Goal: Understand process/instructions: Learn about a topic

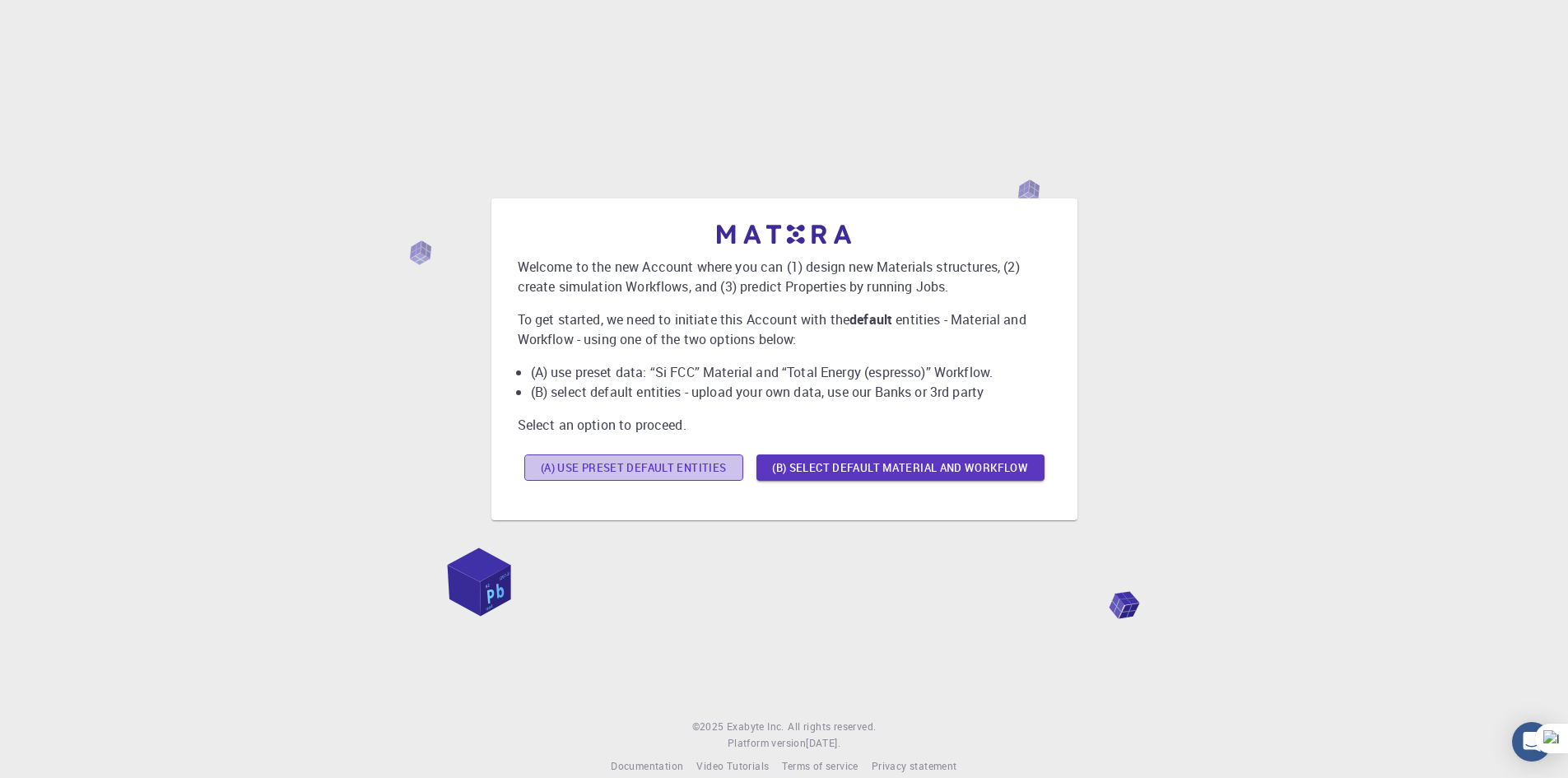
click at [683, 466] on button "(A) Use preset default entities" at bounding box center [634, 467] width 219 height 27
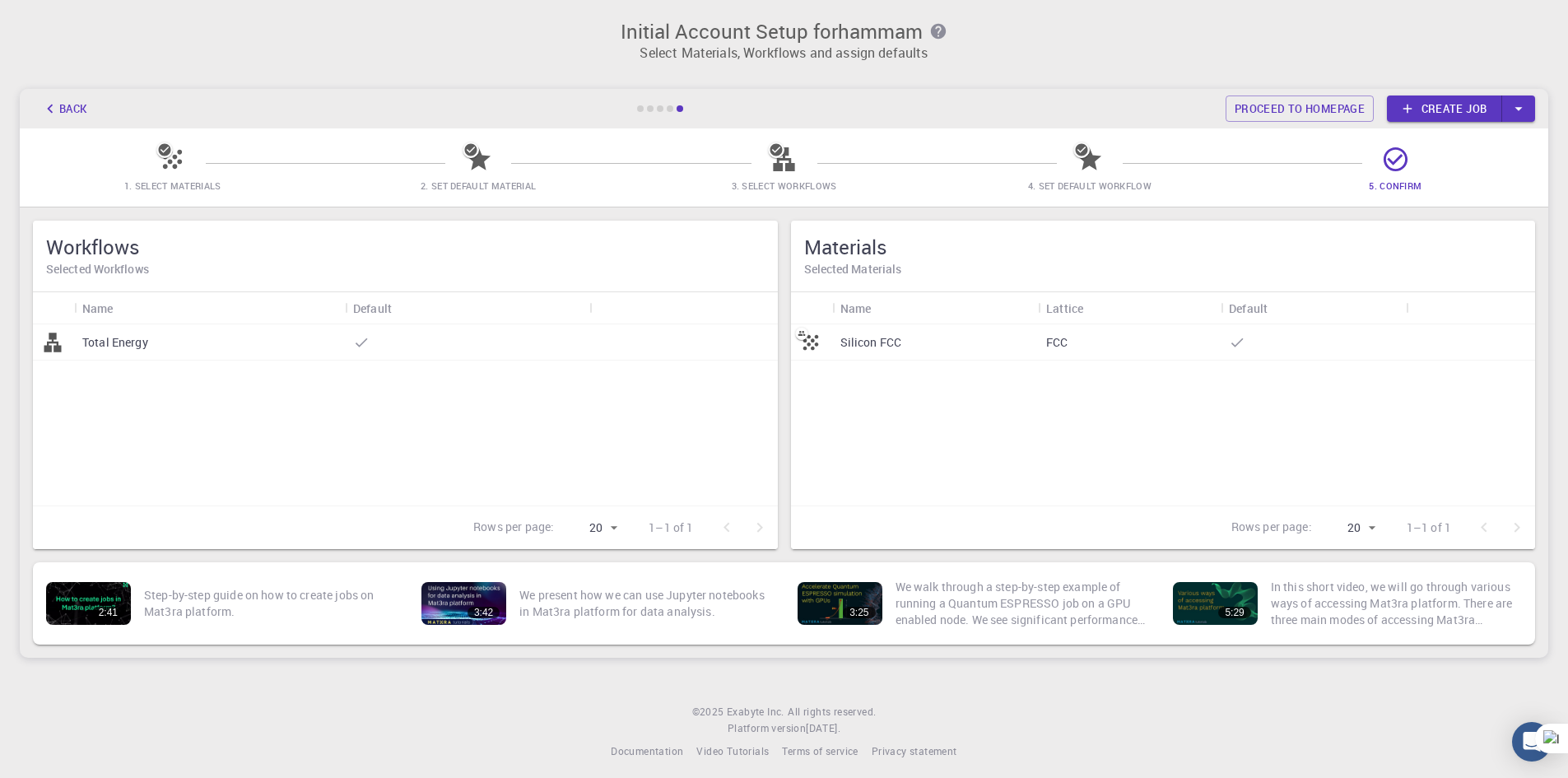
click at [182, 357] on div "Total Energy" at bounding box center [209, 343] width 271 height 36
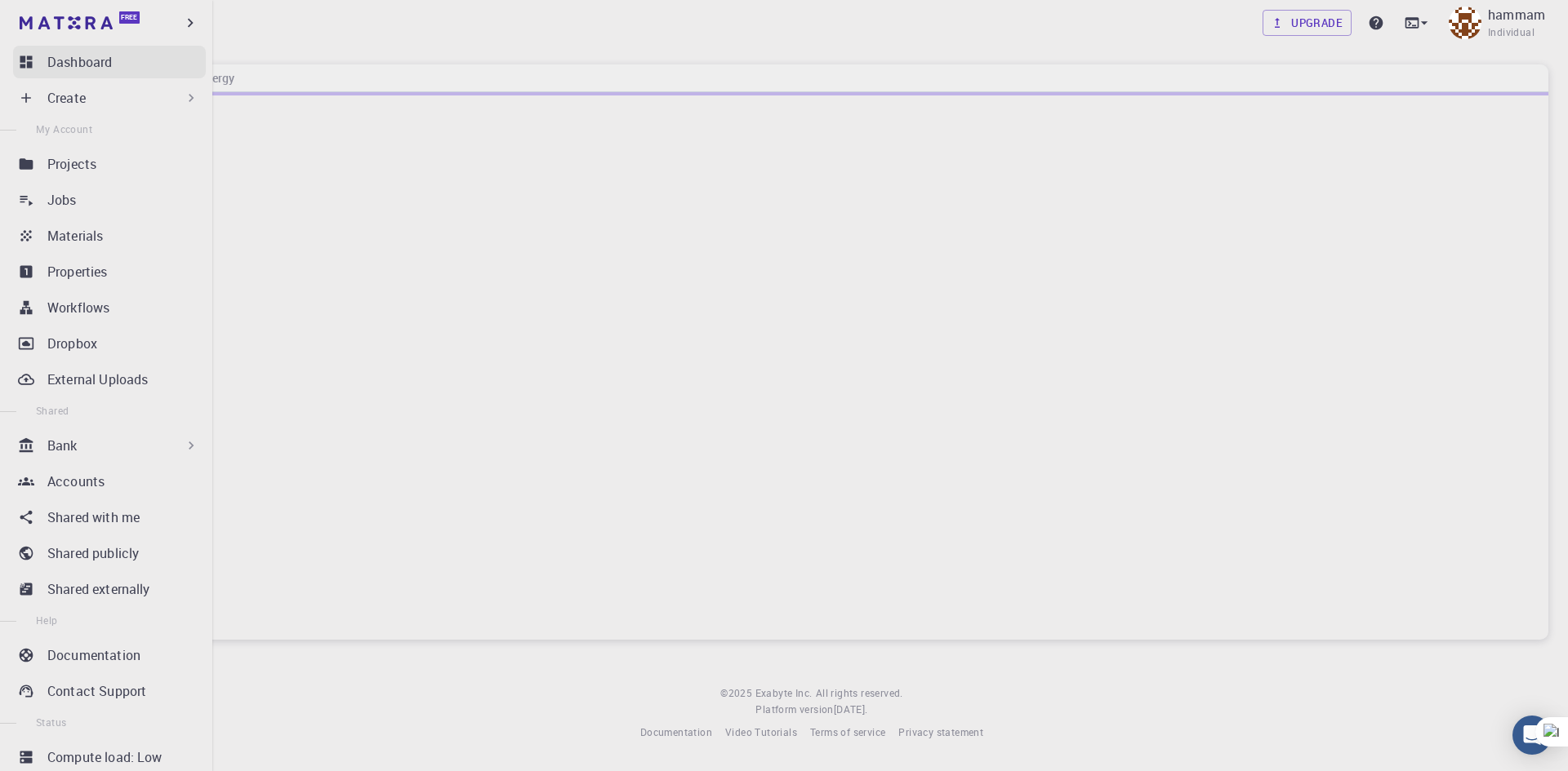
click at [84, 70] on p "Dashboard" at bounding box center [80, 61] width 65 height 20
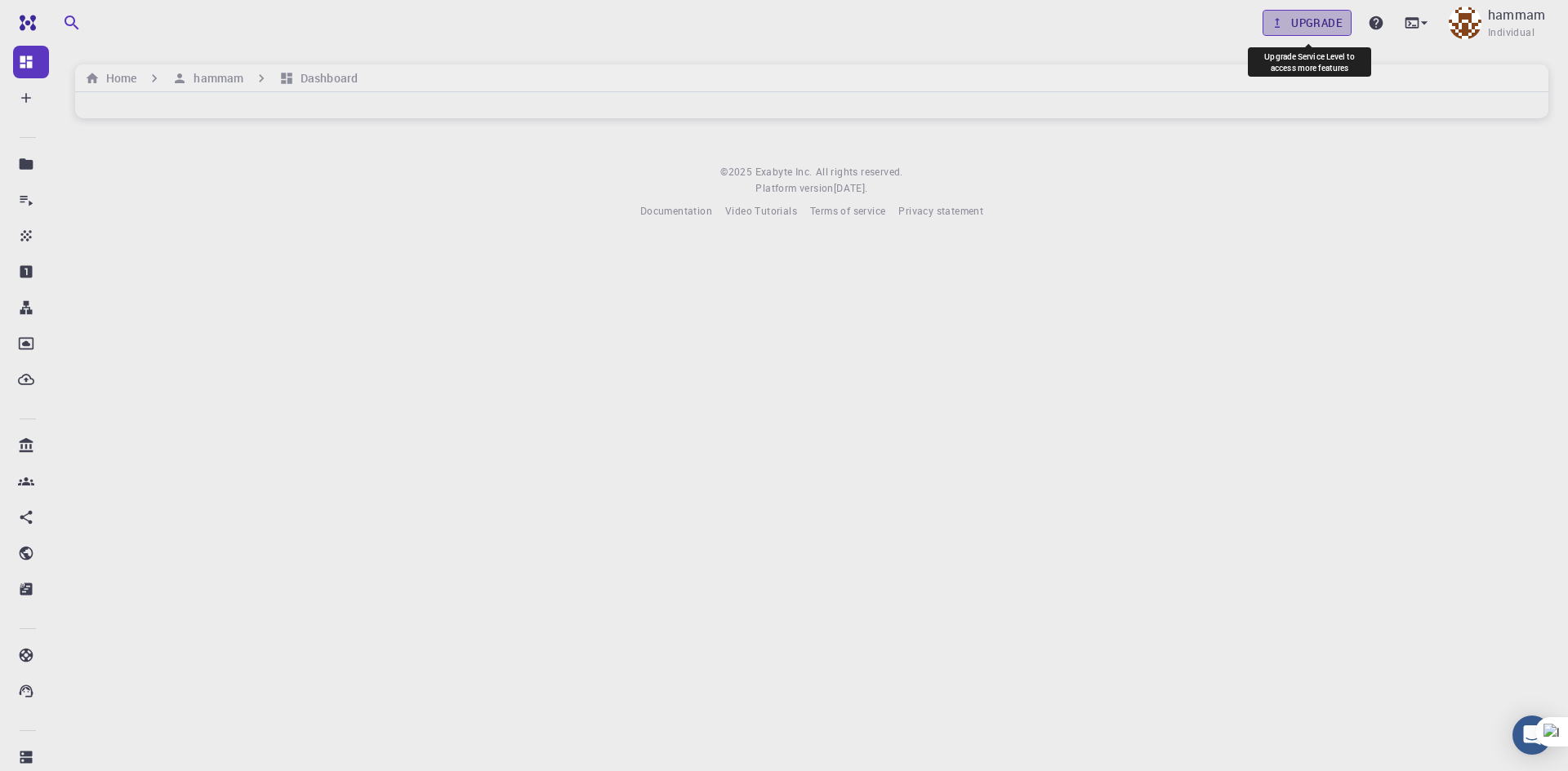
click at [1288, 24] on link "Upgrade" at bounding box center [1307, 22] width 89 height 26
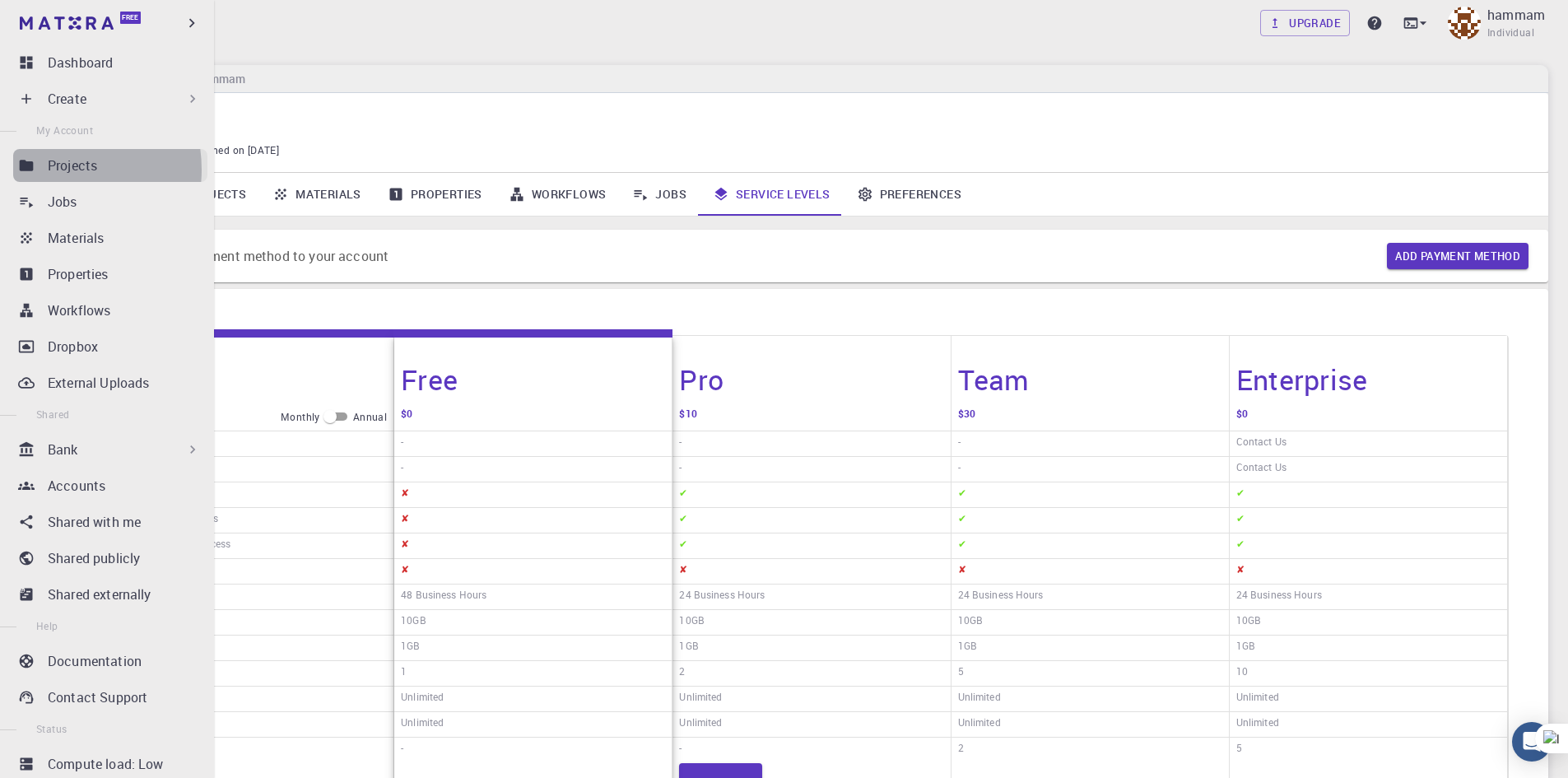
click at [50, 170] on p "Projects" at bounding box center [72, 165] width 49 height 20
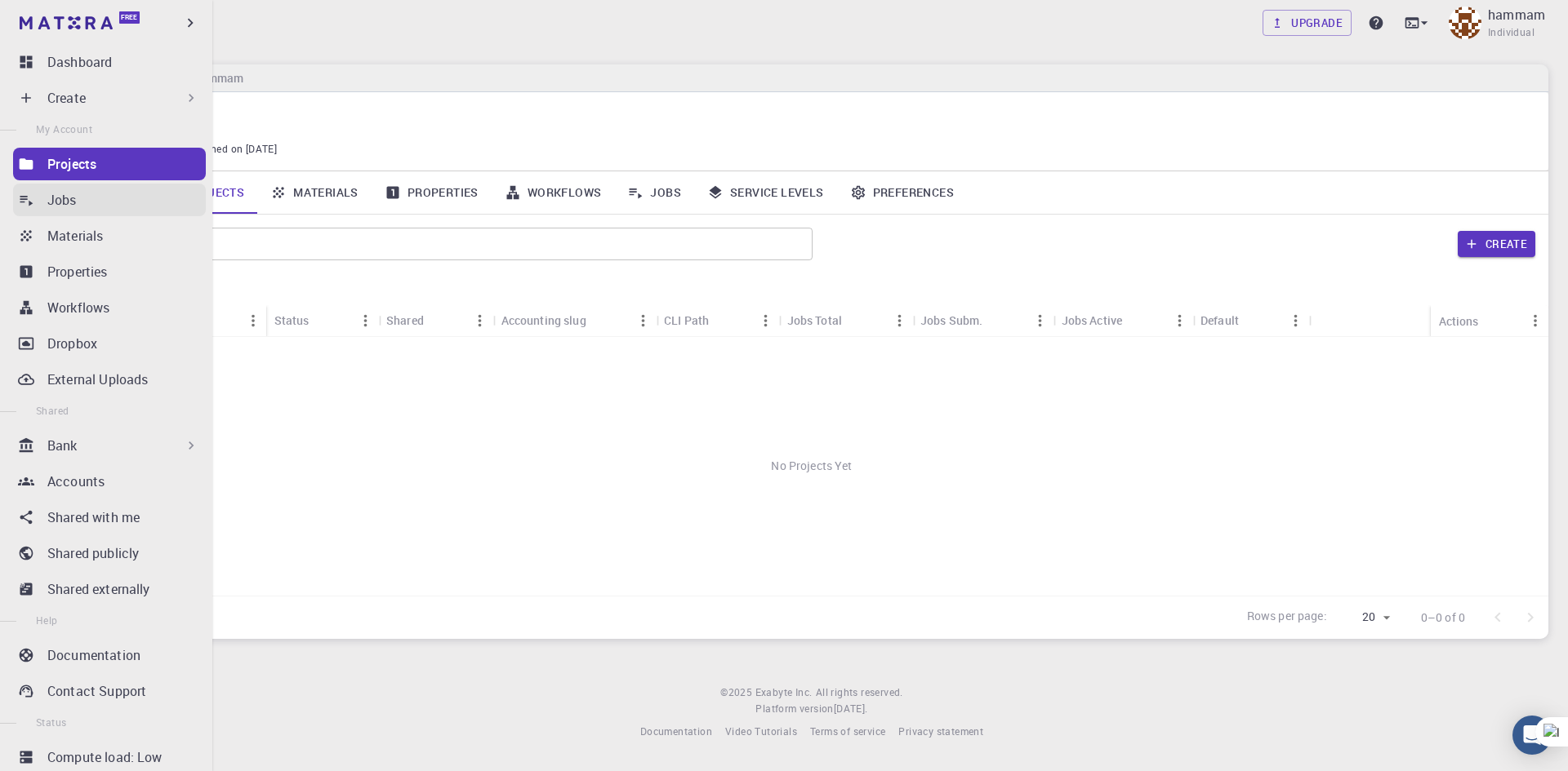
click at [85, 211] on link "Jobs" at bounding box center [109, 200] width 193 height 32
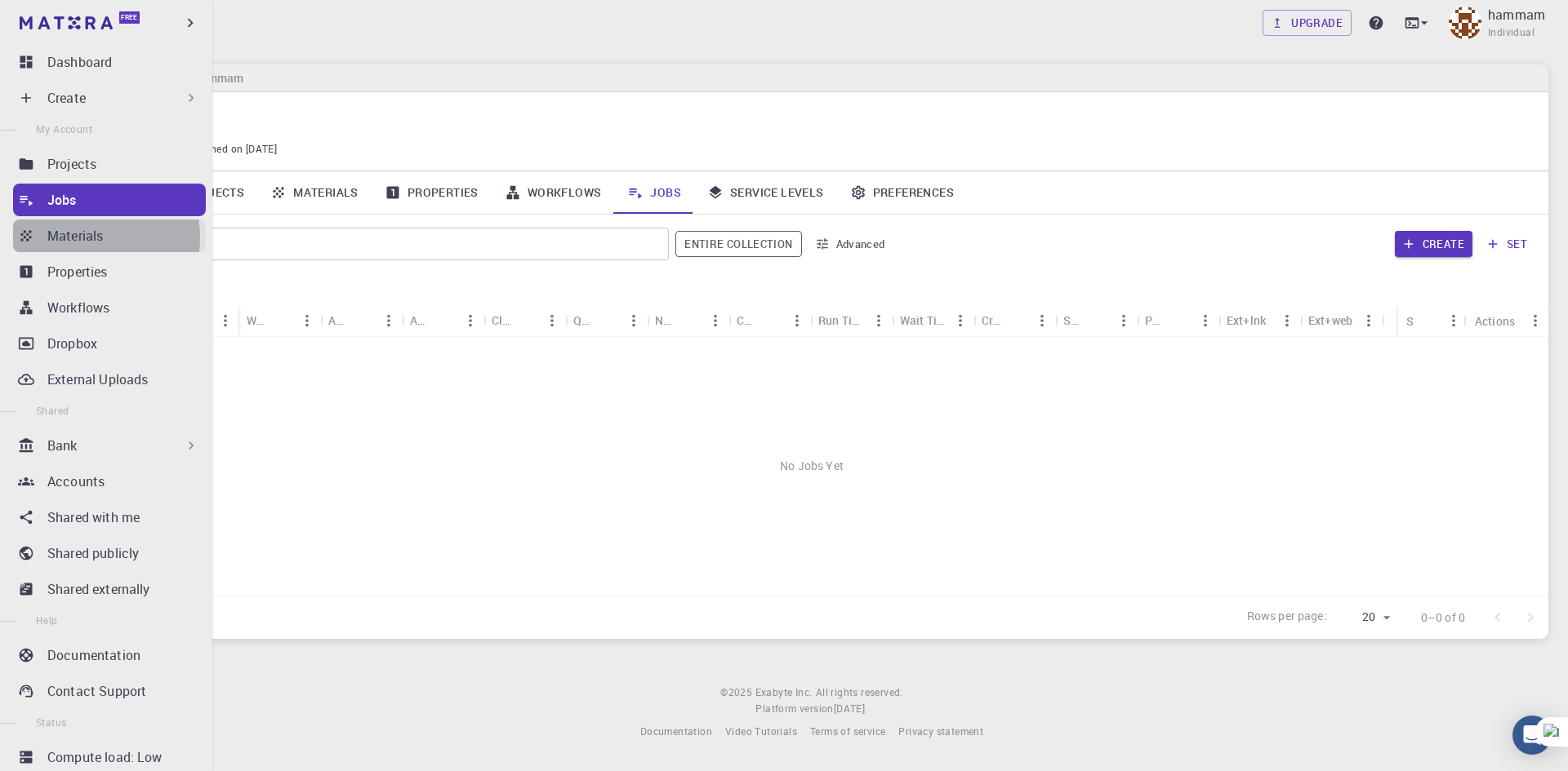
click at [80, 238] on p "Materials" at bounding box center [75, 235] width 55 height 20
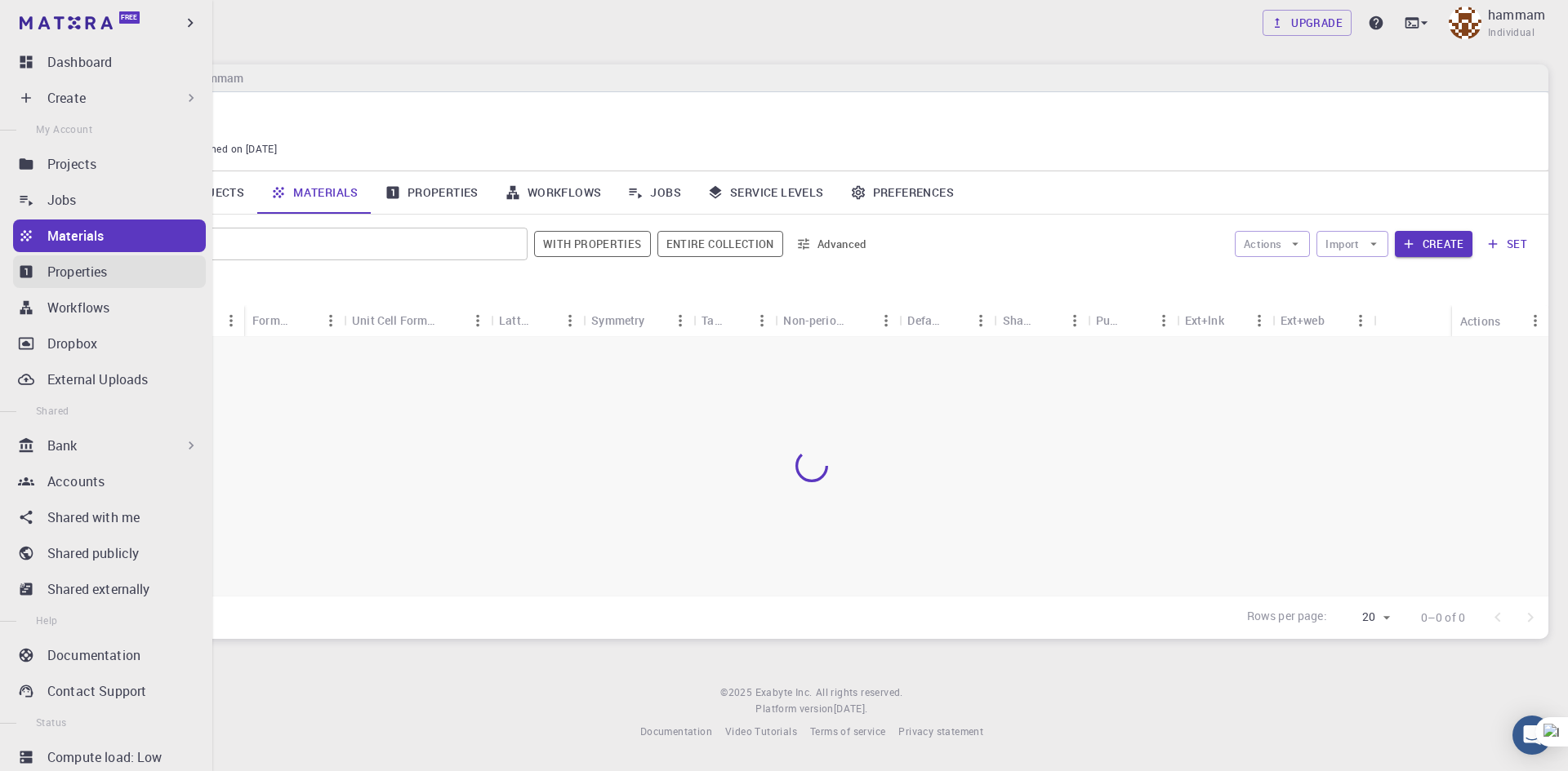
click at [80, 266] on p "Properties" at bounding box center [78, 271] width 61 height 20
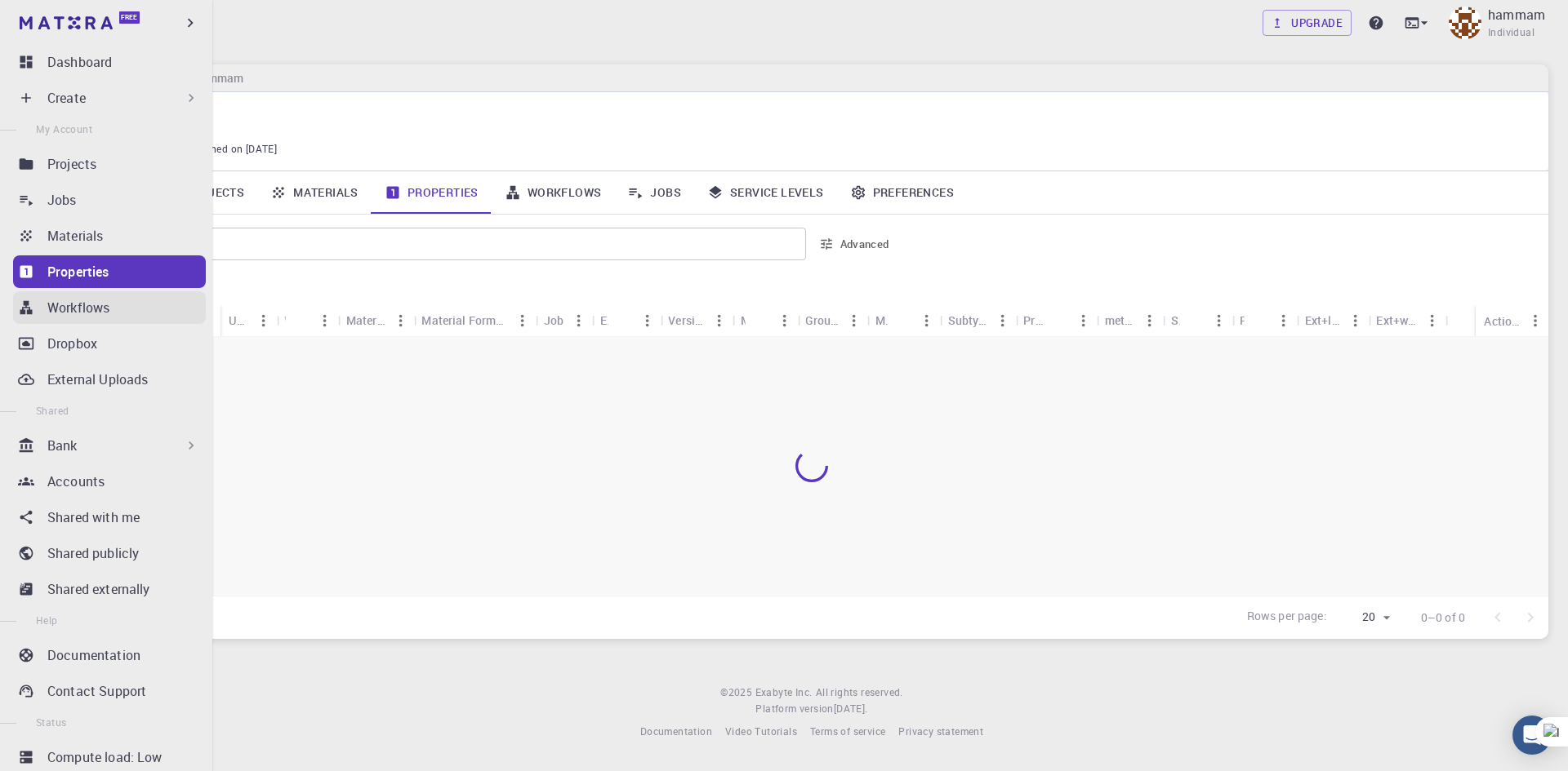
click at [67, 305] on p "Workflows" at bounding box center [78, 307] width 62 height 20
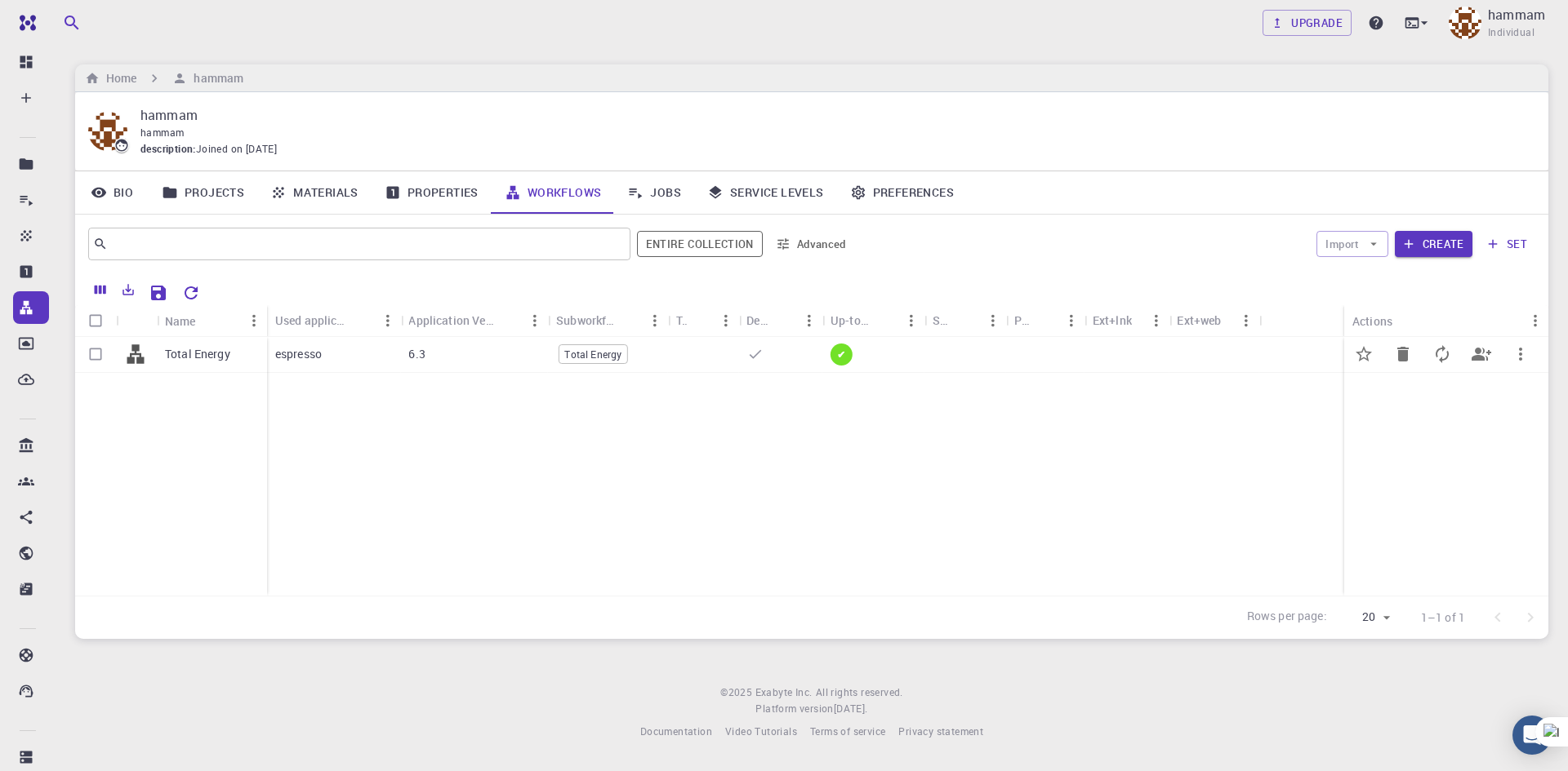
click at [430, 353] on div "6.3" at bounding box center [473, 355] width 148 height 36
